Goal: Transaction & Acquisition: Purchase product/service

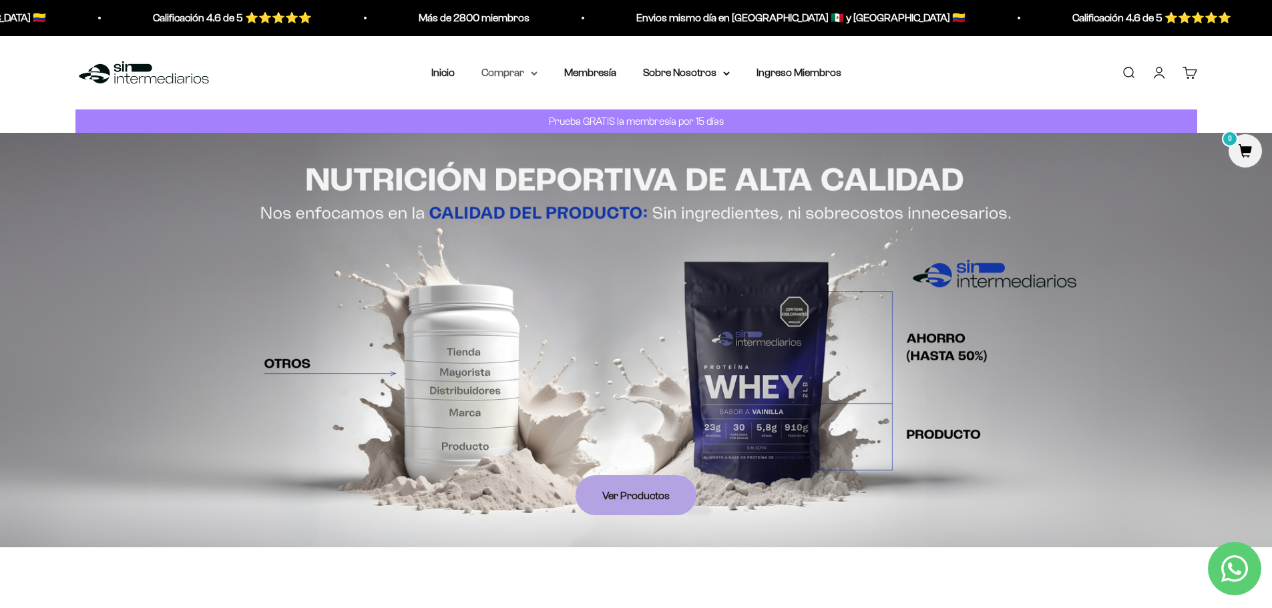
click at [532, 76] on summary "Comprar" at bounding box center [510, 72] width 56 height 17
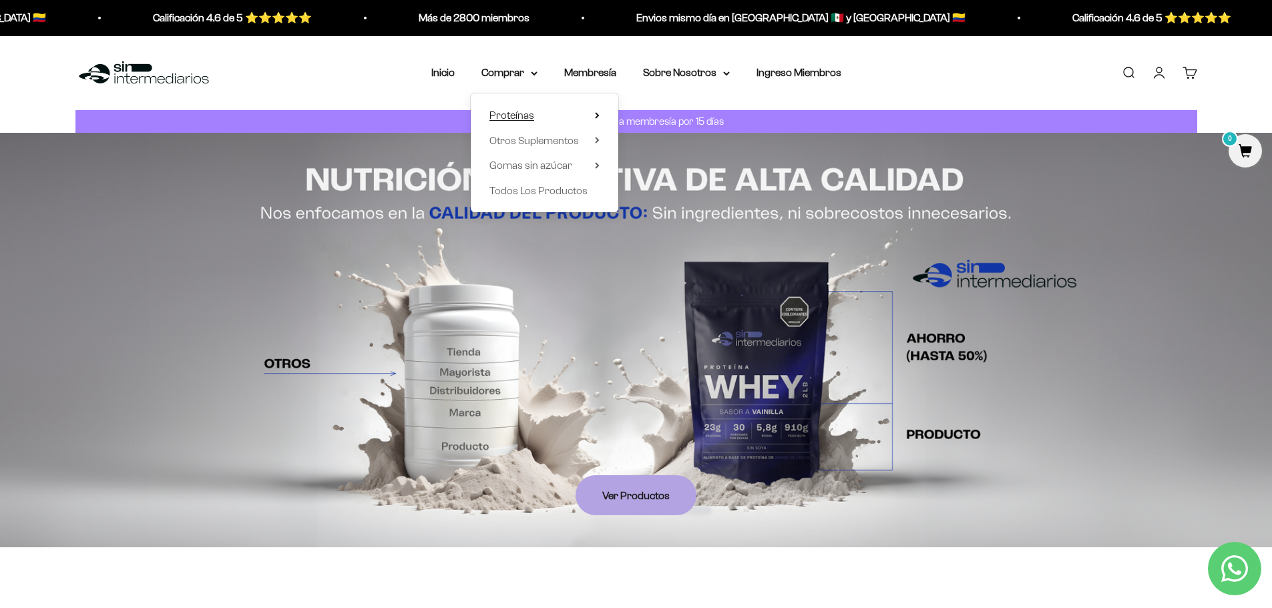
click at [528, 115] on span "Proteínas" at bounding box center [512, 115] width 45 height 11
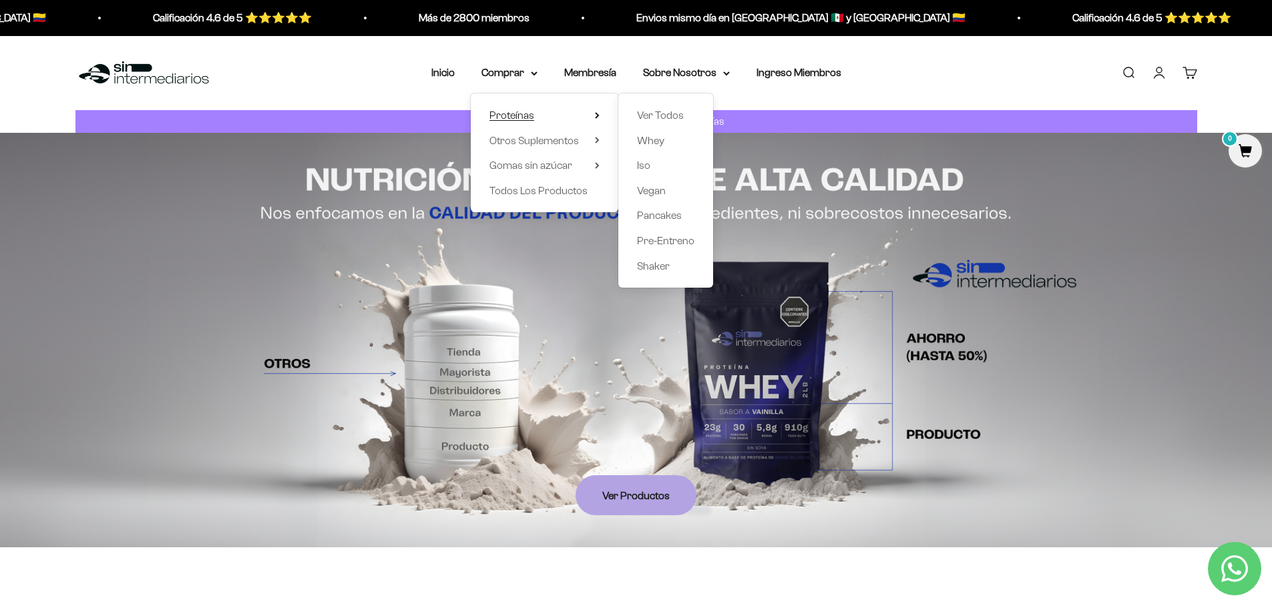
click at [528, 115] on span "Proteínas" at bounding box center [512, 115] width 45 height 11
